Goal: Task Accomplishment & Management: Manage account settings

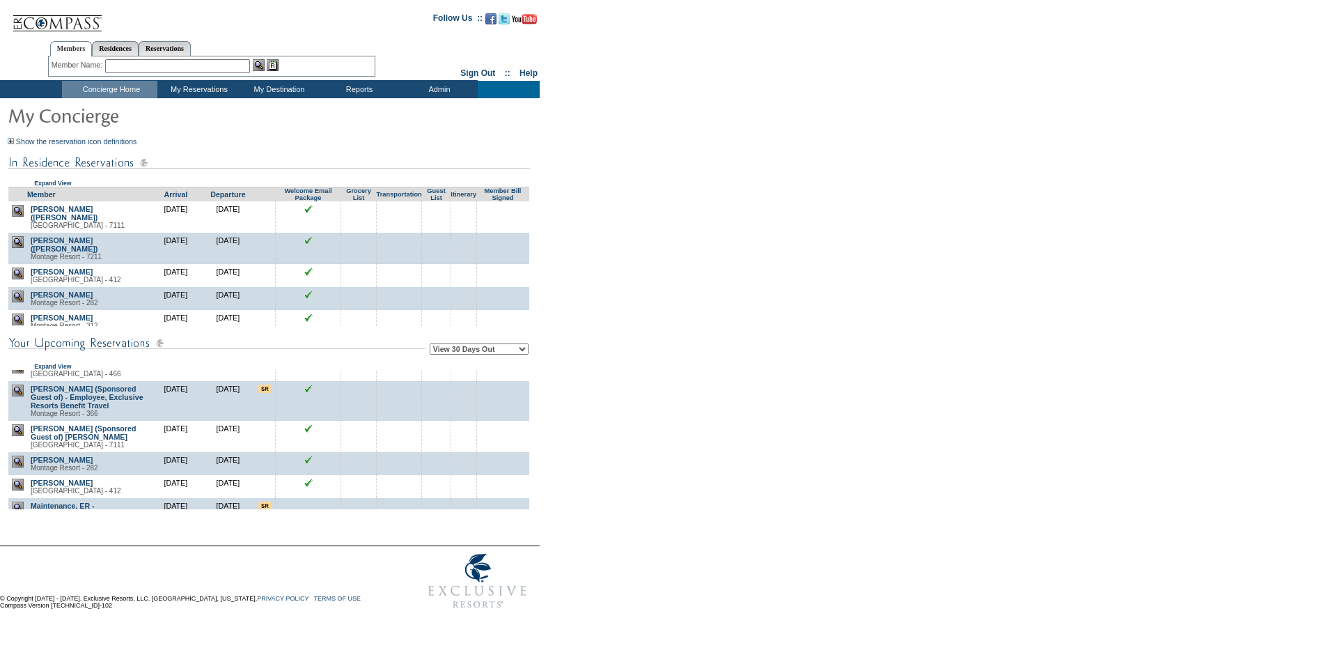
scroll to position [905, 0]
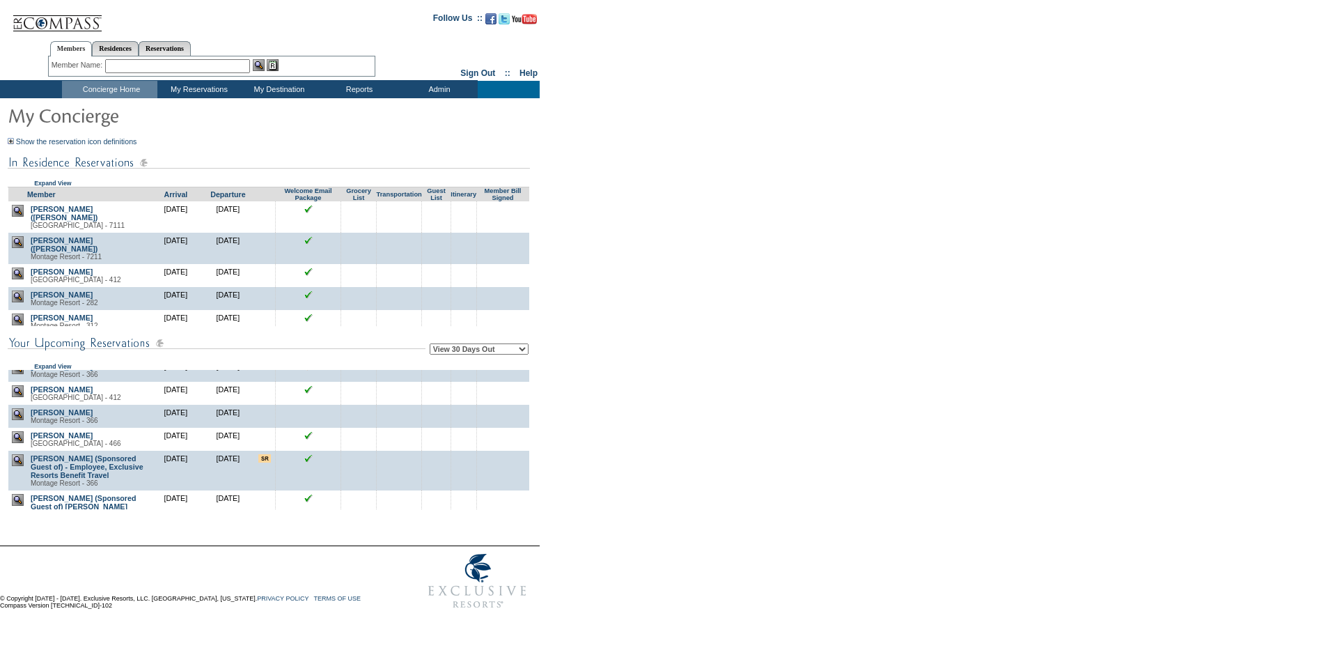
click at [21, 420] on img at bounding box center [18, 414] width 12 height 12
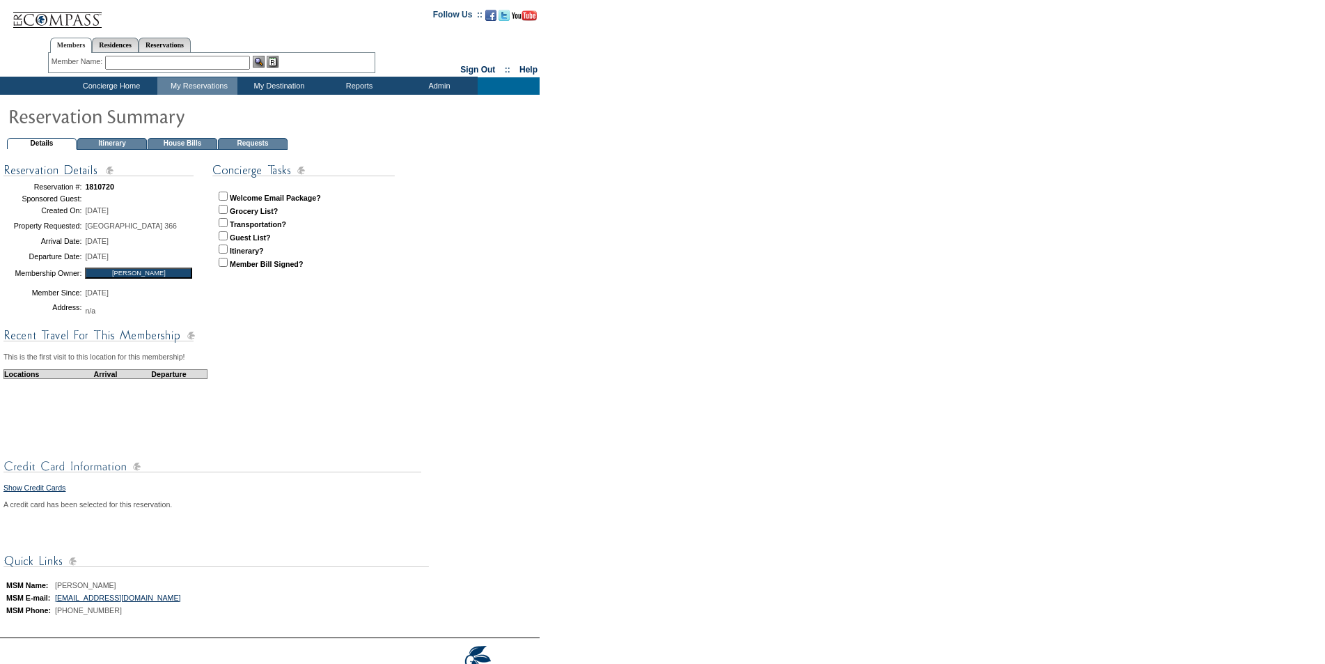
click at [223, 197] on input "checkbox" at bounding box center [223, 195] width 9 height 9
checkbox input "true"
click at [81, 86] on td "Concierge Home" at bounding box center [109, 85] width 95 height 17
